Goal: Complete application form

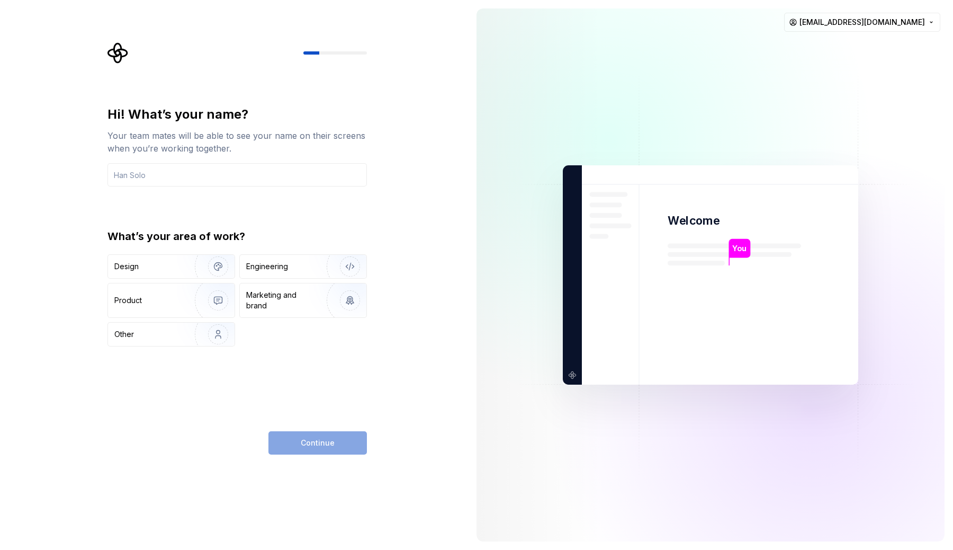
click at [431, 245] on div "Hi! What’s your name? Your team mates will be able to see your name on their sc…" at bounding box center [234, 275] width 468 height 550
click at [168, 270] on div "Design" at bounding box center [147, 266] width 67 height 11
click at [219, 178] on input "text" at bounding box center [236, 174] width 259 height 23
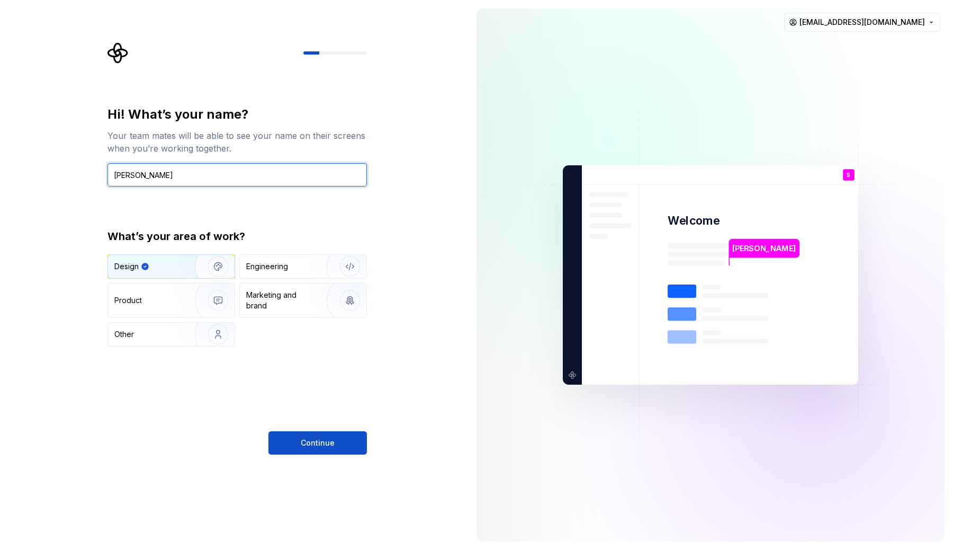
type input "Serhat Engiz"
click at [232, 461] on div "Hi! What’s your name? Your team mates will be able to see your name on their sc…" at bounding box center [234, 275] width 468 height 550
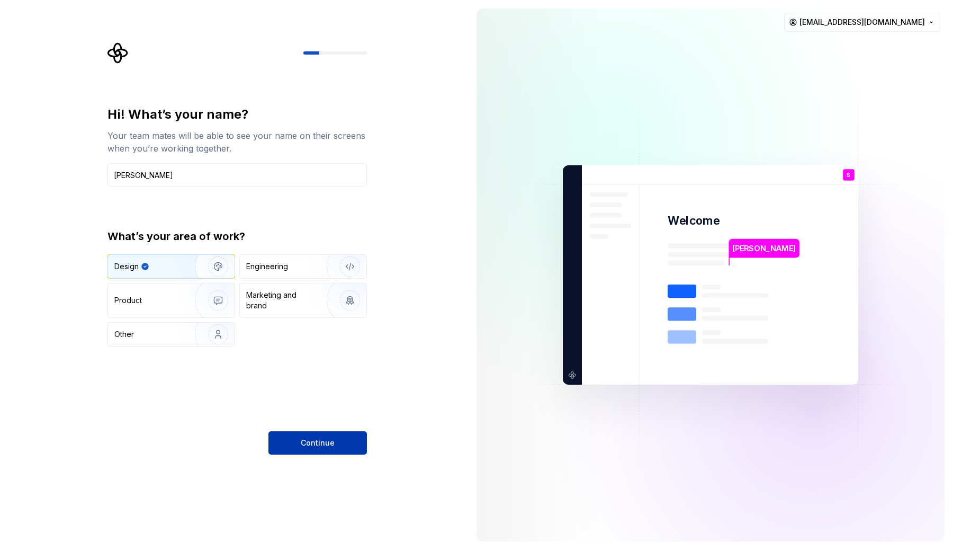
click at [323, 441] on span "Continue" at bounding box center [318, 442] width 34 height 11
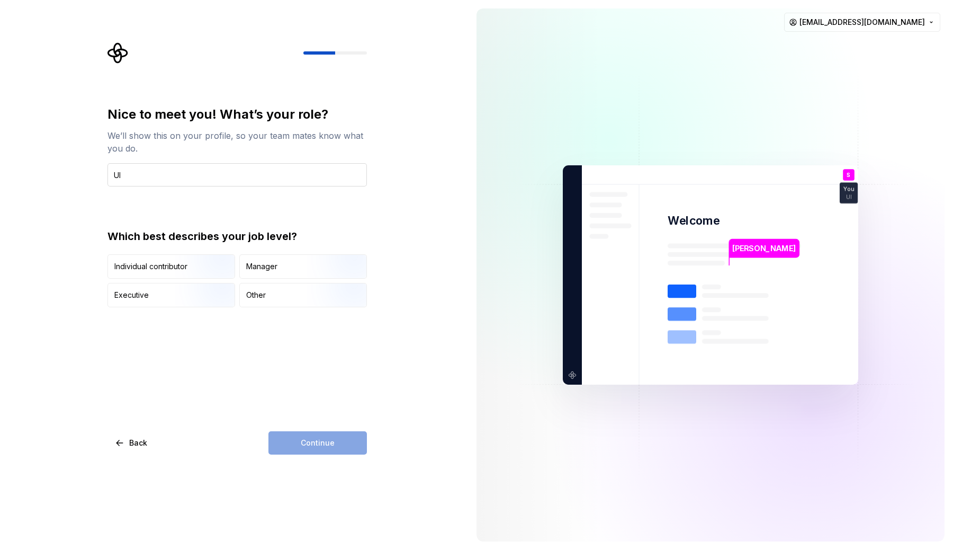
type input "U"
type input "UI Designer"
click at [167, 344] on div "Nice to meet you! What’s your role? We’ll show this on your profile, so your te…" at bounding box center [236, 280] width 259 height 348
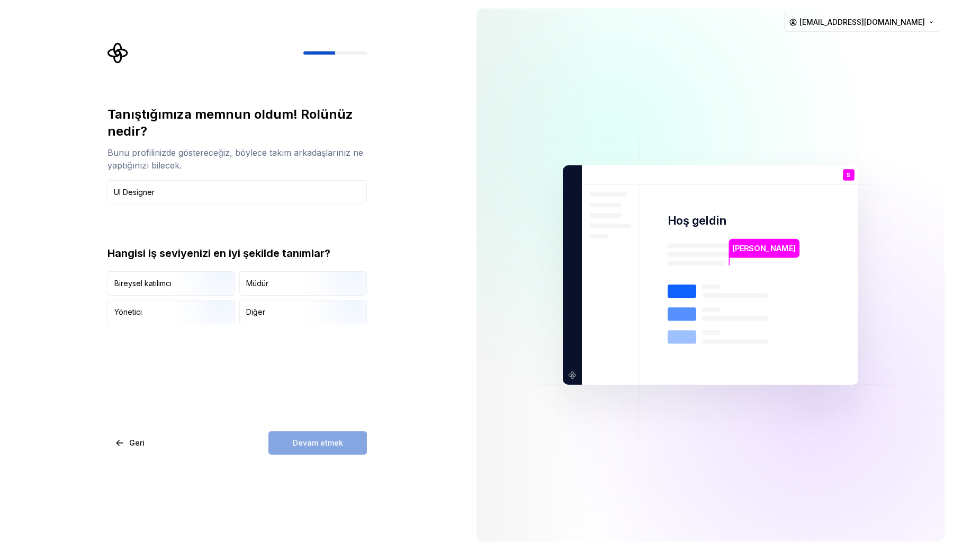
click at [303, 381] on div "Tanıştığımıza memnun oldum! Rolünüz nedir? Bunu profilinizde göstereceğiz, böyl…" at bounding box center [236, 280] width 259 height 348
click at [250, 310] on font "Diğer" at bounding box center [255, 311] width 19 height 9
click at [290, 444] on button "Devam etmek" at bounding box center [317, 442] width 98 height 23
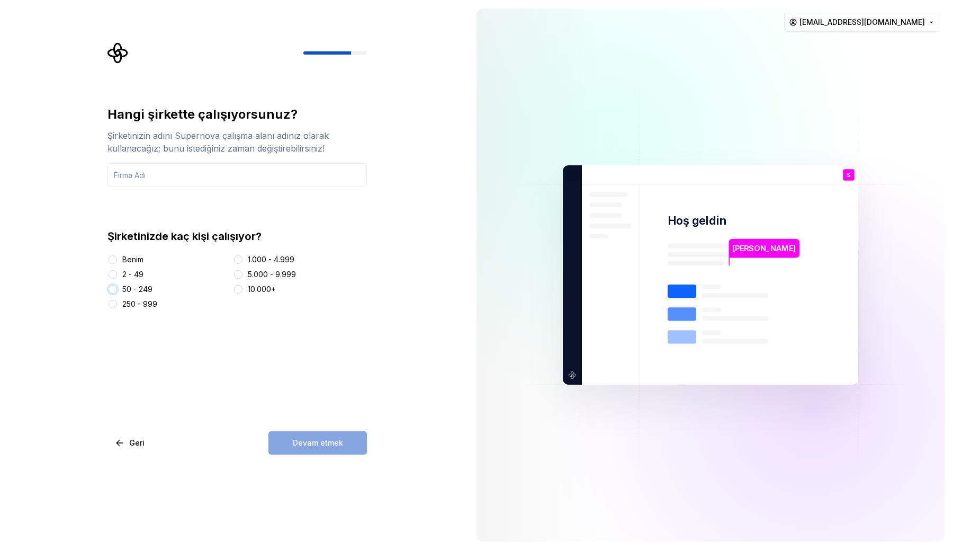
click at [114, 289] on button "50 - 249" at bounding box center [113, 289] width 8 height 8
click at [327, 416] on div "Hangi şirkette çalışıyorsunuz? Şirketinizin adını Supernova çalışma alanı adını…" at bounding box center [236, 280] width 259 height 348
click at [245, 179] on input "text" at bounding box center [236, 174] width 259 height 23
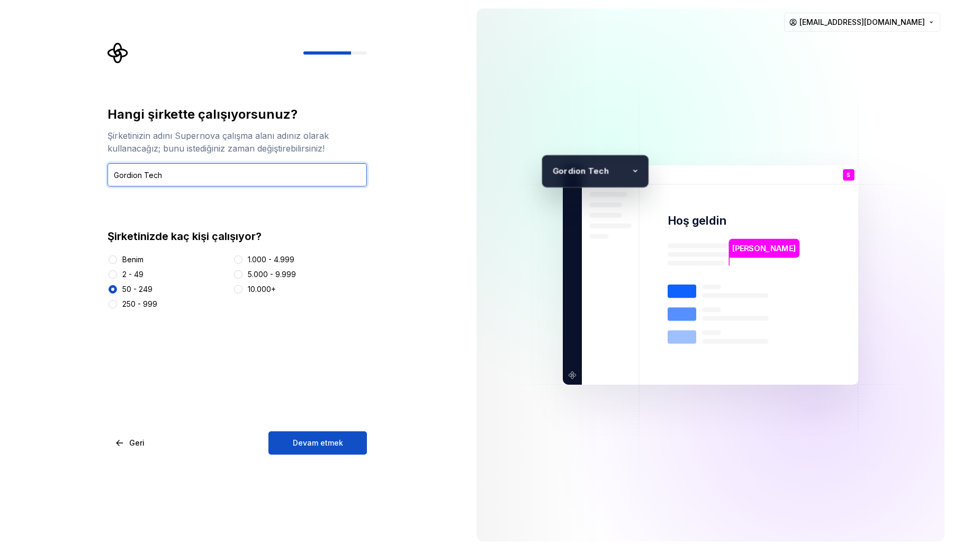
type input "Gordion Tech"
click at [170, 383] on div "Hangi şirkette çalışıyorsunuz? Şirketinizin adını Supernova çalışma alanı adını…" at bounding box center [236, 280] width 259 height 348
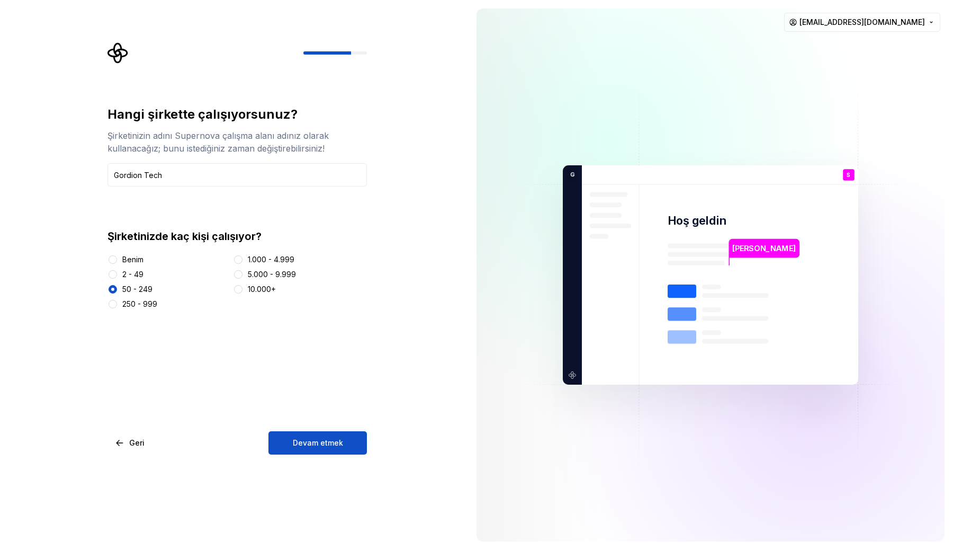
click at [309, 376] on div "Hangi şirkette çalışıyorsunuz? Şirketinizin adını Supernova çalışma alanı adını…" at bounding box center [236, 280] width 259 height 348
click at [304, 403] on div "Hangi şirkette çalışıyorsunuz? Şirketinizin adını Supernova çalışma alanı adını…" at bounding box center [236, 280] width 259 height 348
click at [317, 438] on font "Devam etmek" at bounding box center [318, 442] width 50 height 9
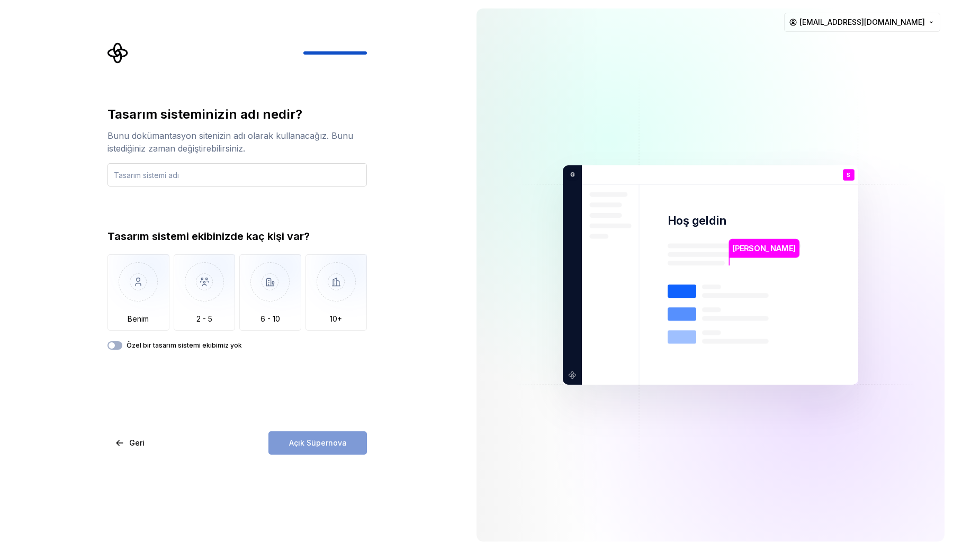
click at [265, 176] on input "text" at bounding box center [236, 174] width 259 height 23
type input "Bavul Design System"
click at [115, 345] on icon "button" at bounding box center [111, 345] width 8 height 6
click at [317, 448] on button "Açık Süpernova" at bounding box center [317, 442] width 98 height 23
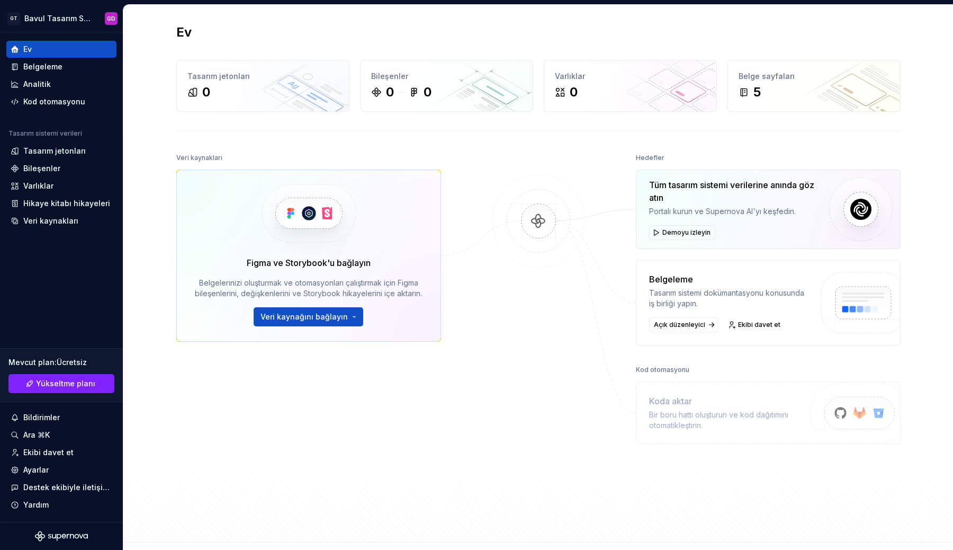
click at [162, 235] on div "Ev Tasarım jetonları 0 Bileşenler 0 0 Varlıklar 0 Belge sayfaları 5 Veri kaynak…" at bounding box center [538, 273] width 762 height 537
